Goal: Obtain resource: Obtain resource

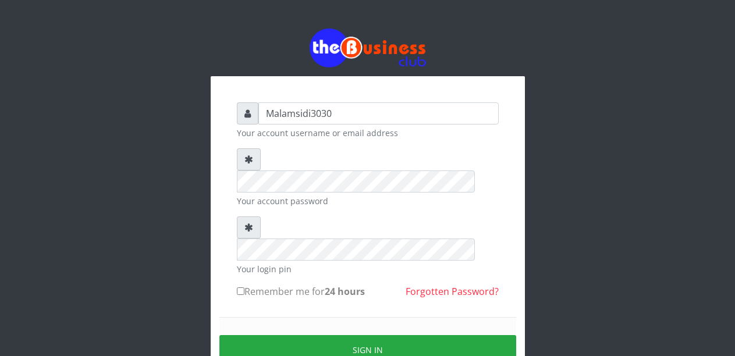
type input "Malamsidi3030"
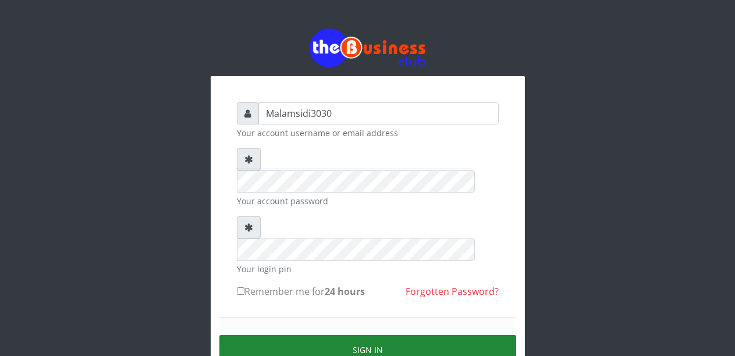
click at [341, 335] on button "Sign in" at bounding box center [367, 350] width 297 height 30
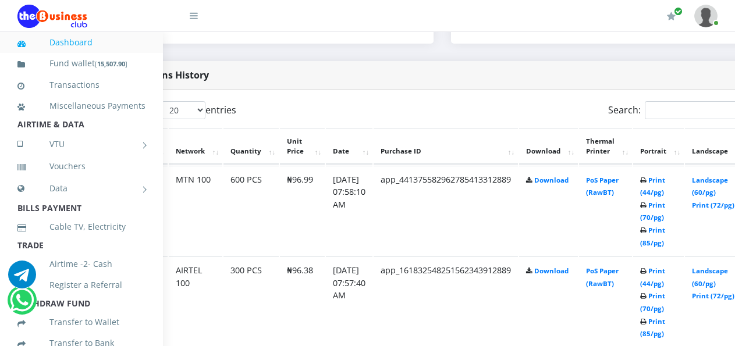
scroll to position [571, 66]
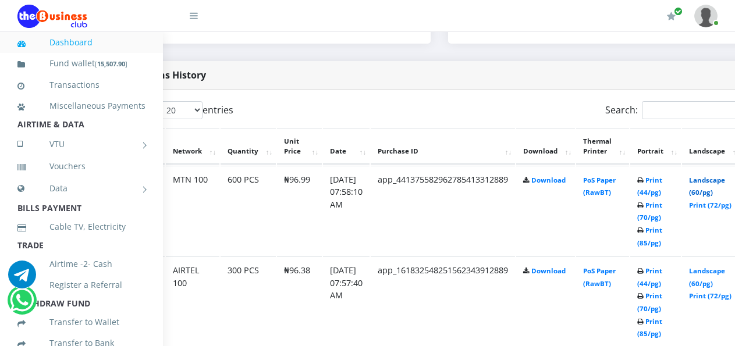
click at [715, 183] on link "Landscape (60/pg)" at bounding box center [707, 187] width 36 height 22
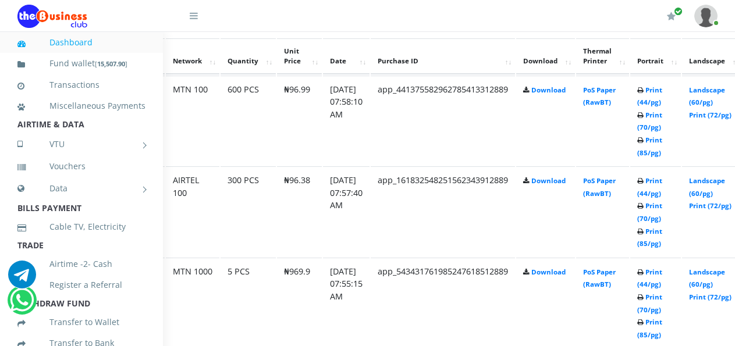
scroll to position [681, 66]
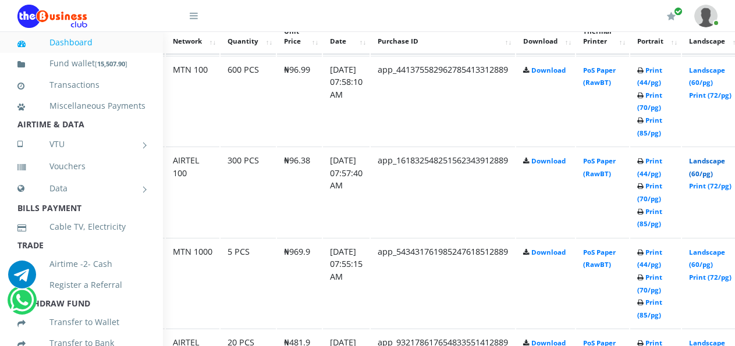
click at [714, 164] on link "Landscape (60/pg)" at bounding box center [707, 168] width 36 height 22
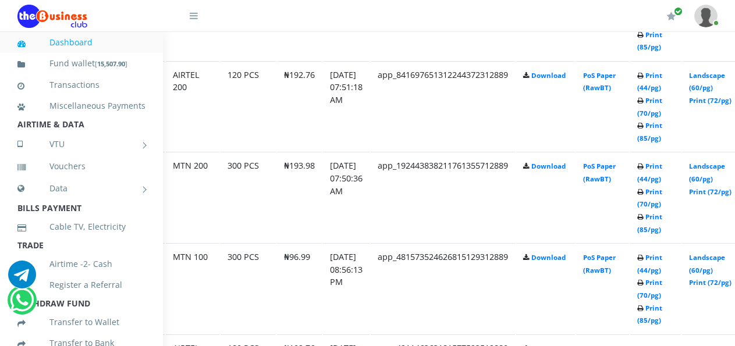
scroll to position [1088, 66]
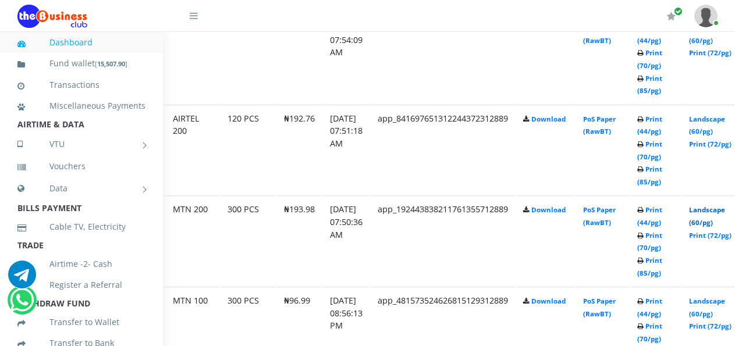
click at [717, 213] on link "Landscape (60/pg)" at bounding box center [707, 217] width 36 height 22
drag, startPoint x: 712, startPoint y: 122, endPoint x: 537, endPoint y: 149, distance: 176.8
click at [712, 122] on link "Landscape (60/pg)" at bounding box center [707, 126] width 36 height 22
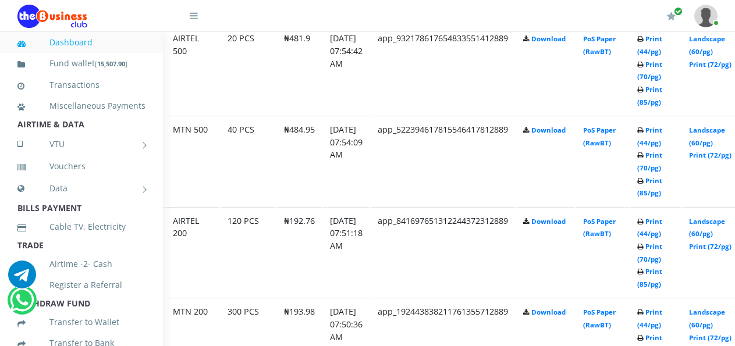
scroll to position [980, 66]
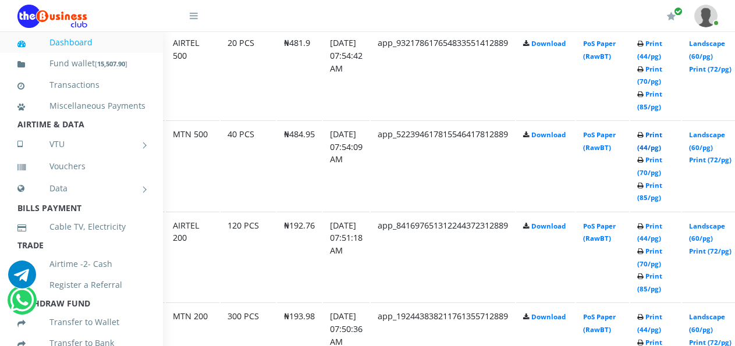
click at [661, 139] on link "Print (44/pg)" at bounding box center [650, 141] width 25 height 22
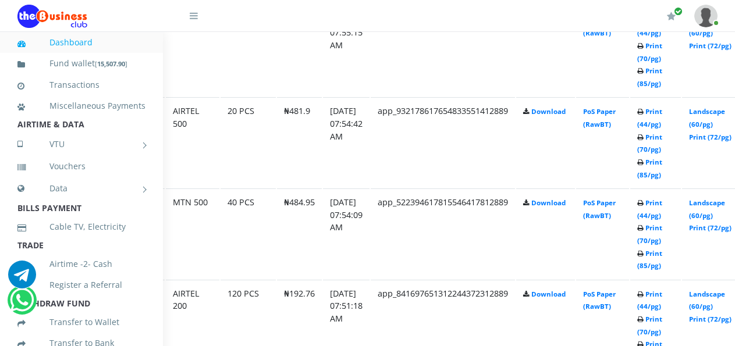
scroll to position [907, 66]
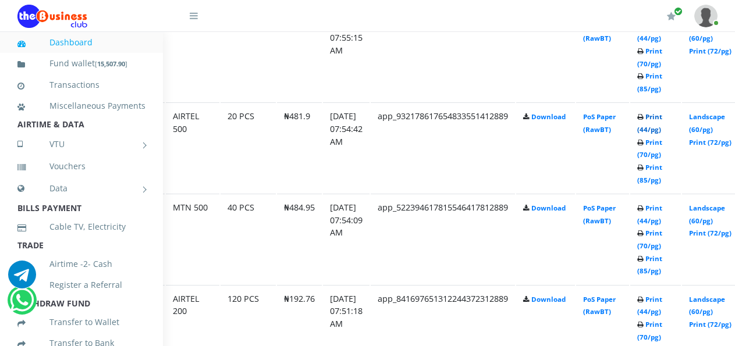
click at [661, 122] on link "Print (44/pg)" at bounding box center [650, 123] width 25 height 22
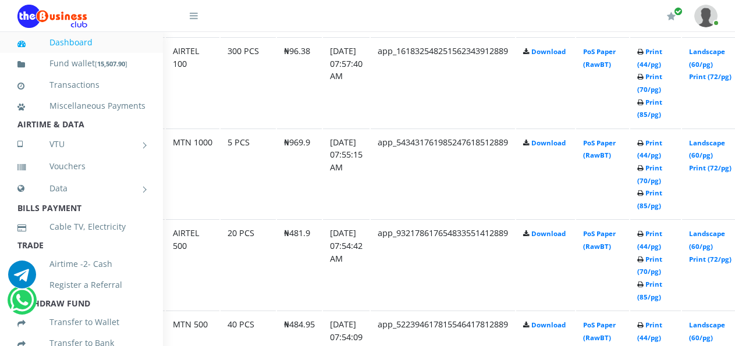
scroll to position [775, 66]
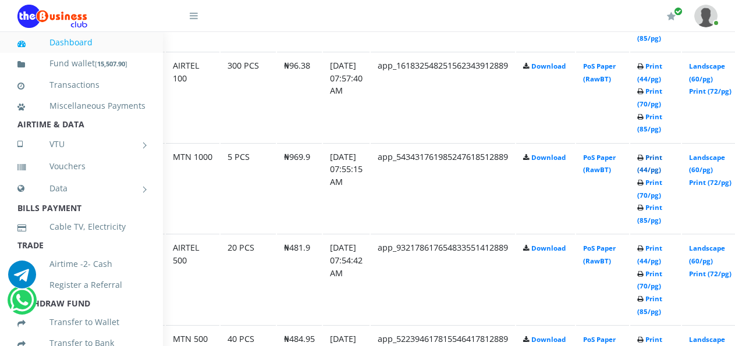
click at [660, 158] on link "Print (44/pg)" at bounding box center [650, 164] width 25 height 22
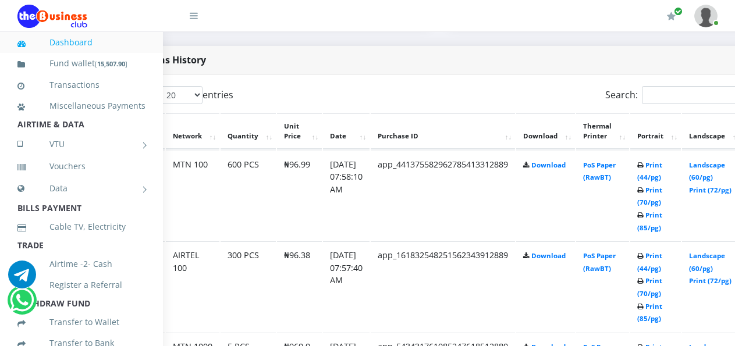
scroll to position [570, 66]
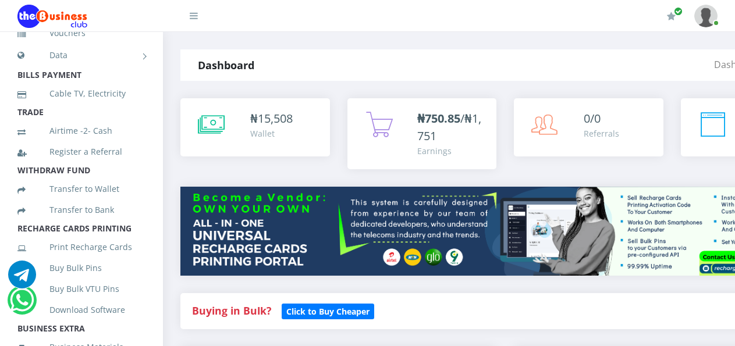
scroll to position [143, 0]
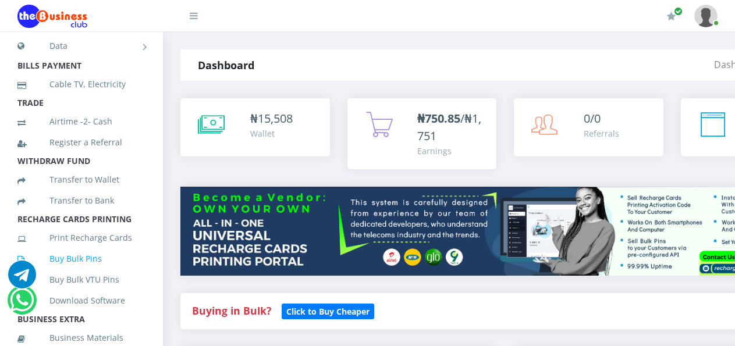
click at [86, 272] on link "Buy Bulk Pins" at bounding box center [81, 259] width 128 height 27
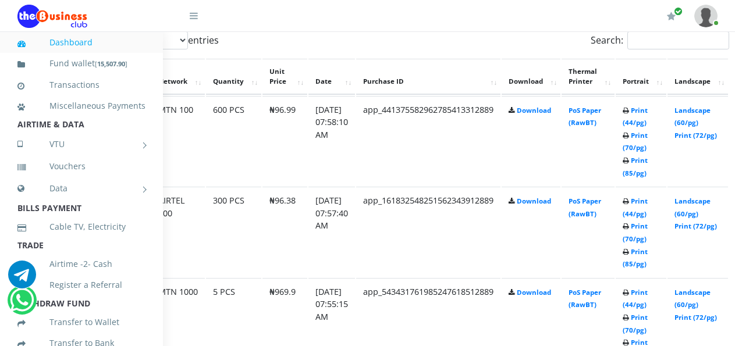
scroll to position [640, 83]
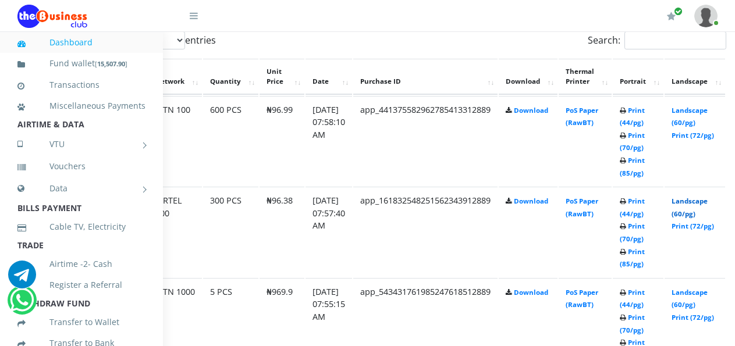
click at [695, 204] on link "Landscape (60/pg)" at bounding box center [690, 208] width 36 height 22
